Goal: Check status: Check status

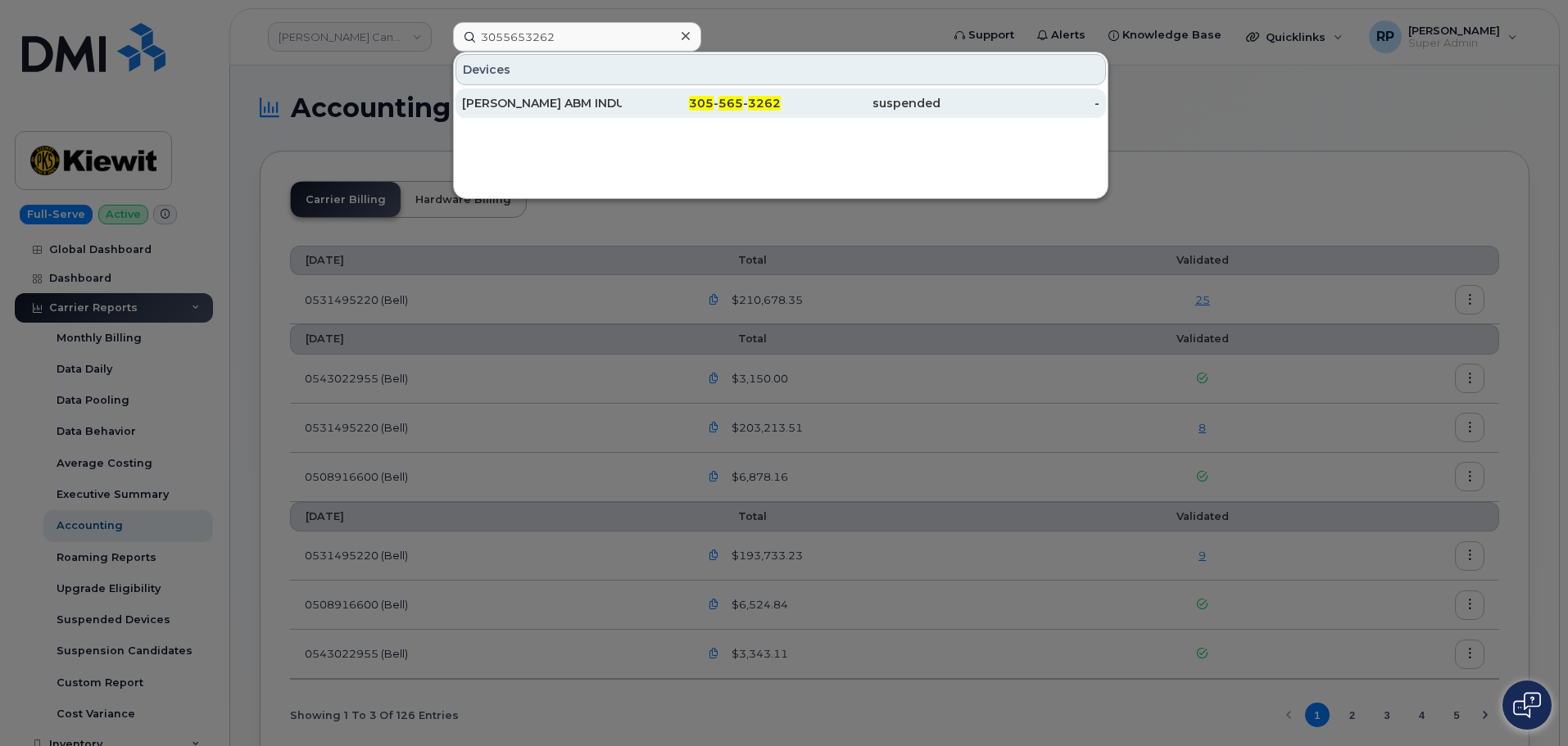
type input "3055653262"
click at [584, 107] on div "[PERSON_NAME] ABM INDUSTRIES" at bounding box center [542, 103] width 160 height 16
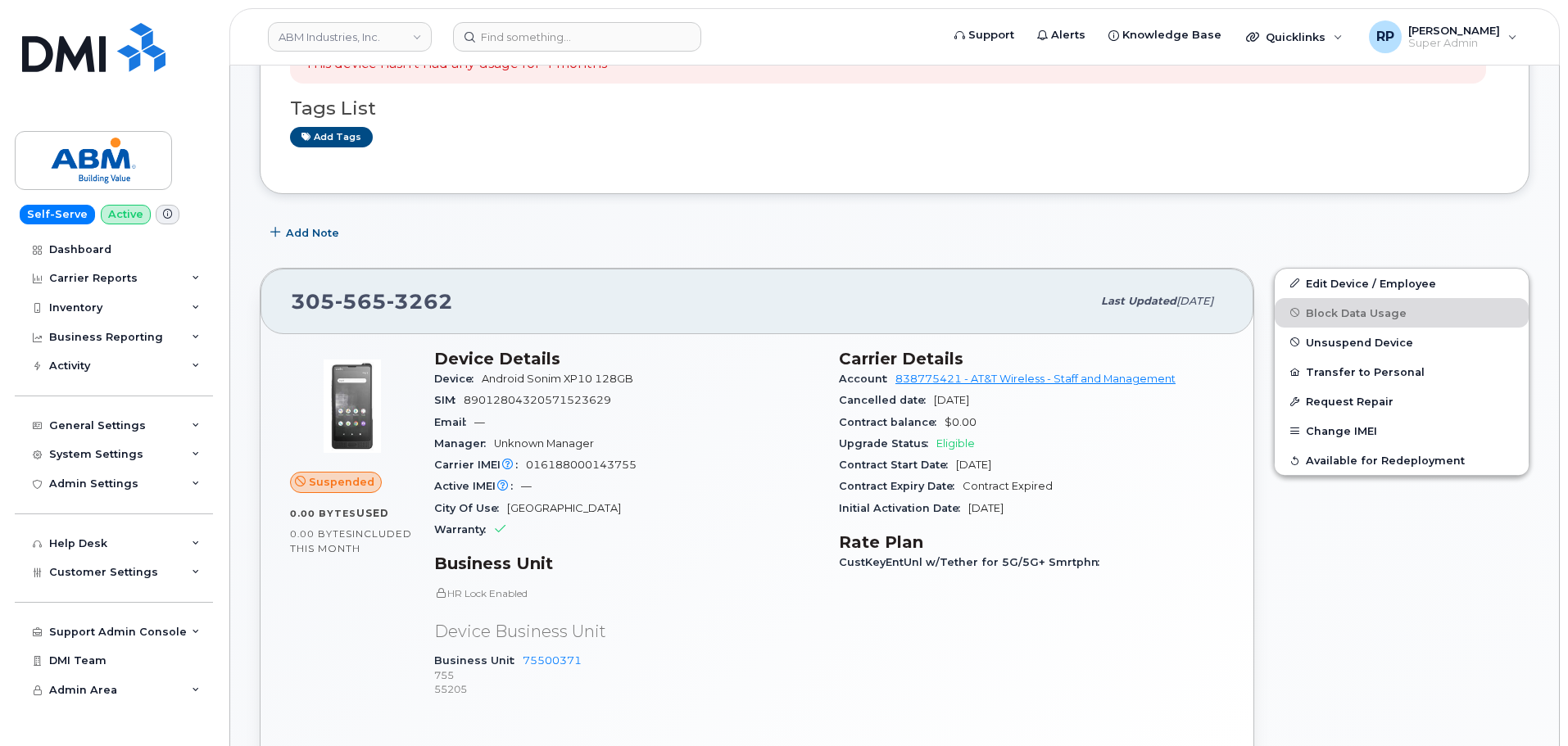
scroll to position [460, 0]
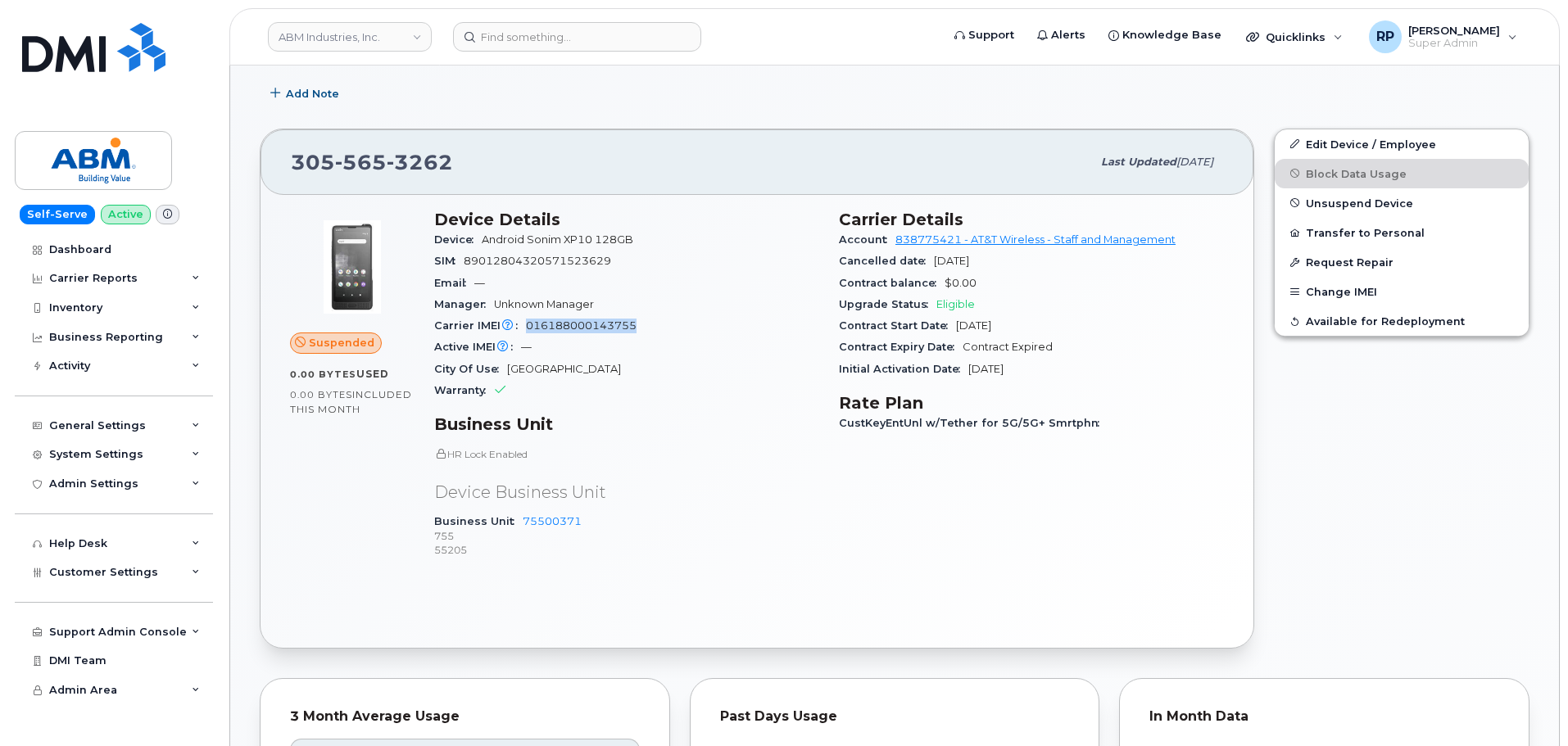
drag, startPoint x: 654, startPoint y: 323, endPoint x: 526, endPoint y: 326, distance: 128.0
click at [526, 326] on div "Carrier IMEI Carrier IMEI is reported during the last billing cycle or change o…" at bounding box center [627, 326] width 385 height 22
